Goal: Task Accomplishment & Management: Manage account settings

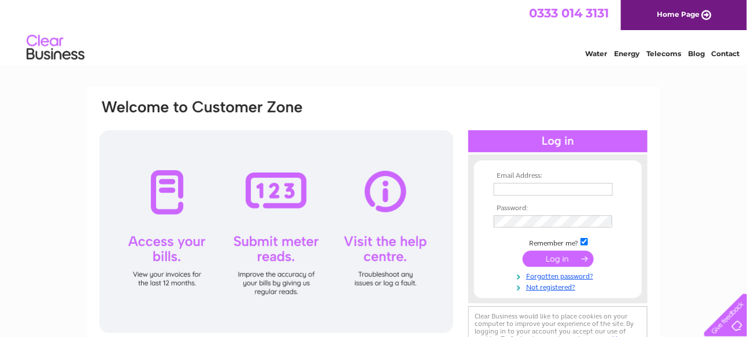
type input "[EMAIL_ADDRESS][DOMAIN_NAME]"
click at [561, 254] on input "submit" at bounding box center [558, 258] width 71 height 16
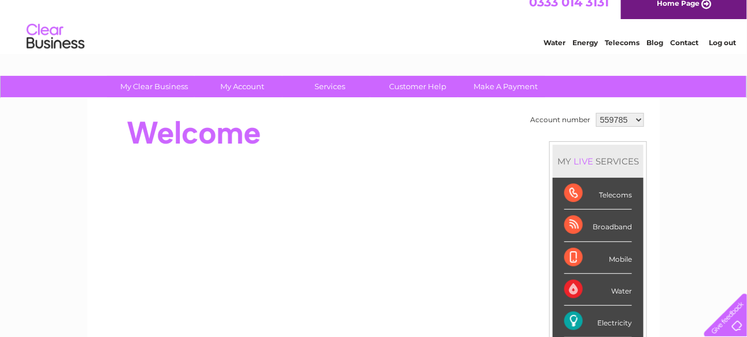
scroll to position [7, 0]
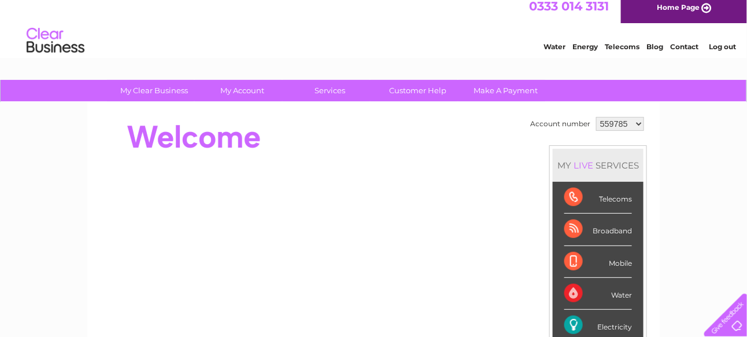
drag, startPoint x: 752, startPoint y: 124, endPoint x: 456, endPoint y: 50, distance: 305.0
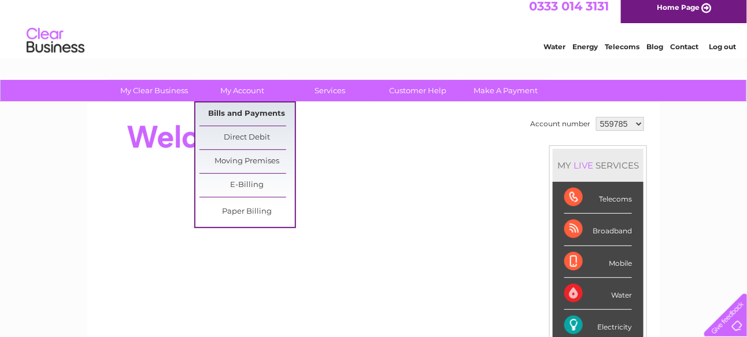
click at [253, 110] on link "Bills and Payments" at bounding box center [246, 113] width 95 height 23
